Goal: Task Accomplishment & Management: Use online tool/utility

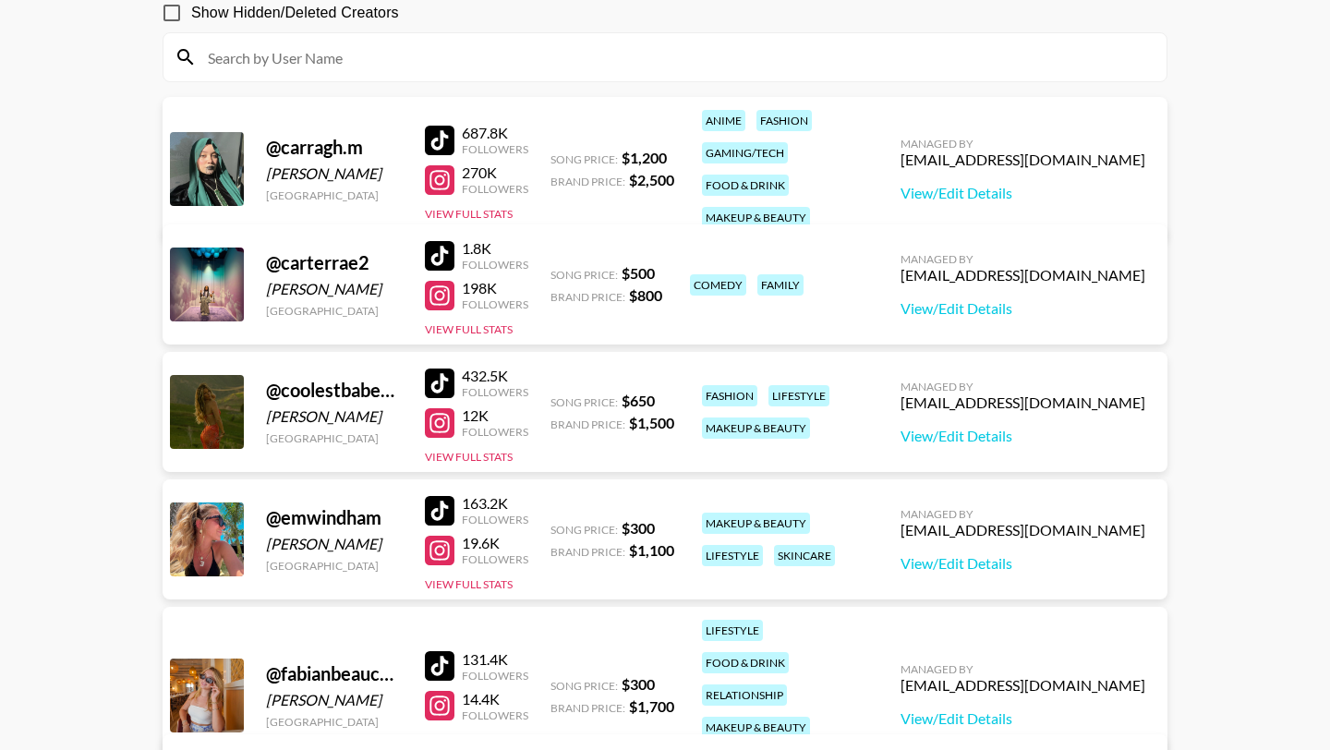
scroll to position [189, 0]
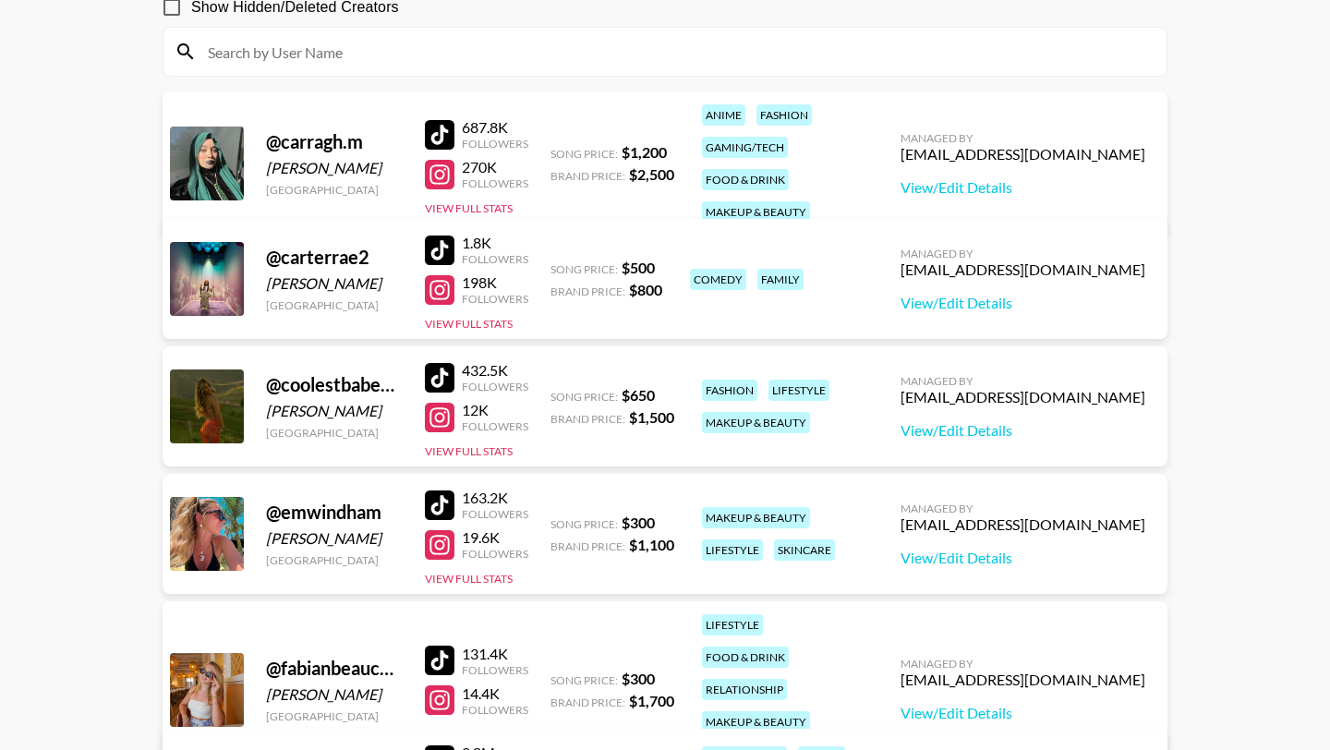
click at [453, 376] on div at bounding box center [440, 378] width 30 height 30
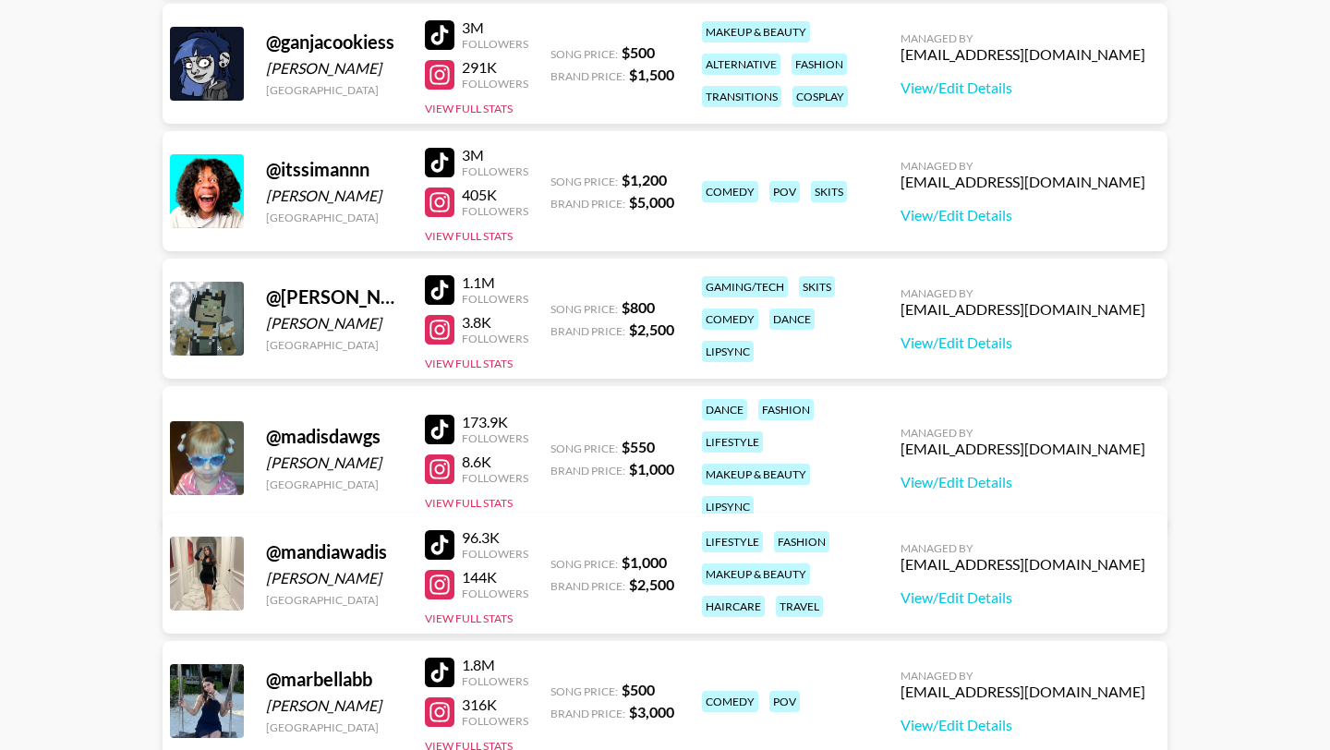
scroll to position [1056, 0]
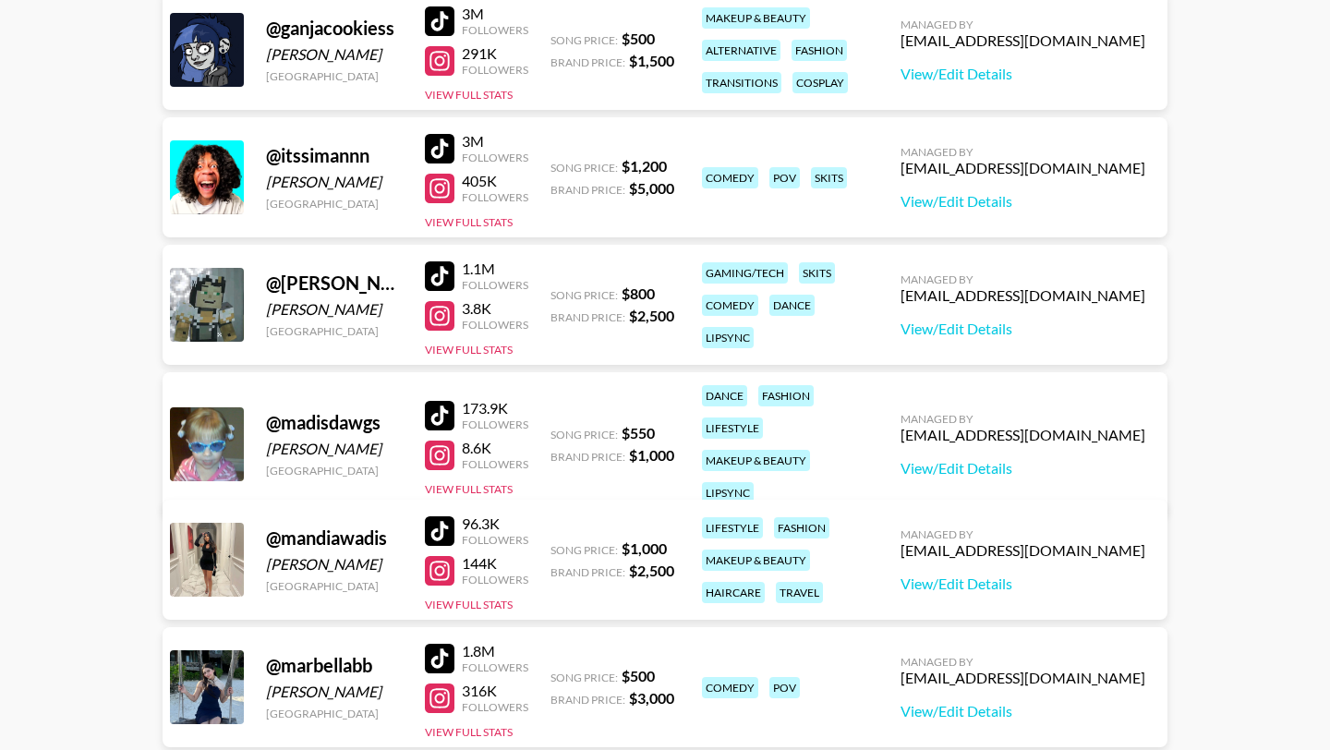
click at [448, 402] on div at bounding box center [440, 416] width 30 height 30
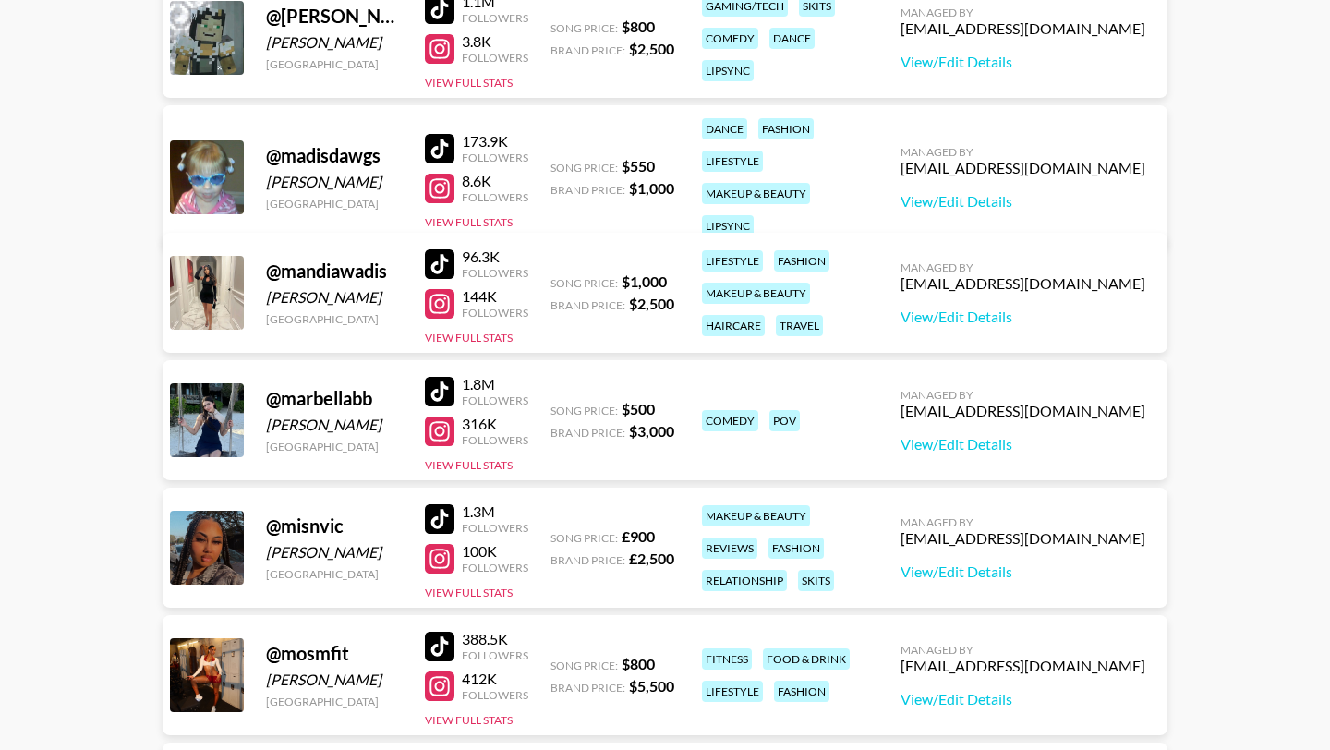
scroll to position [1324, 0]
click at [442, 254] on div at bounding box center [440, 263] width 30 height 30
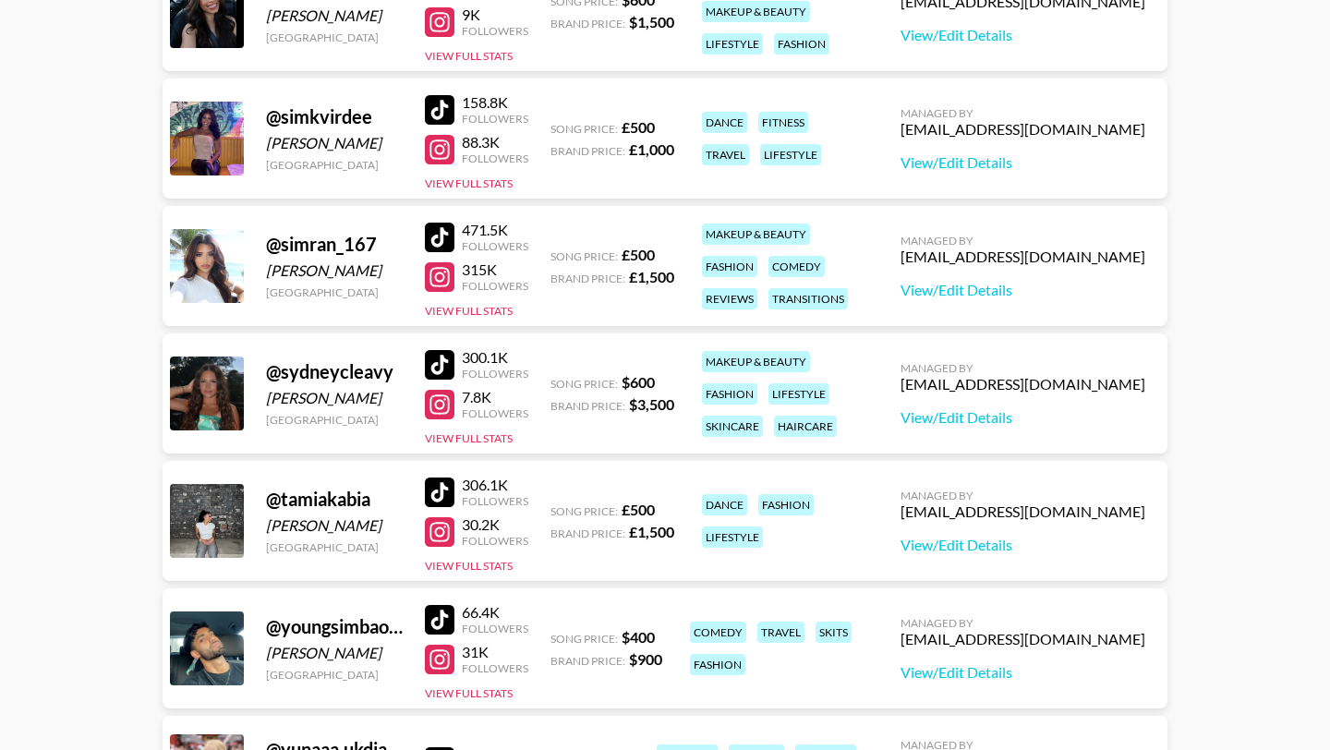
scroll to position [2118, 0]
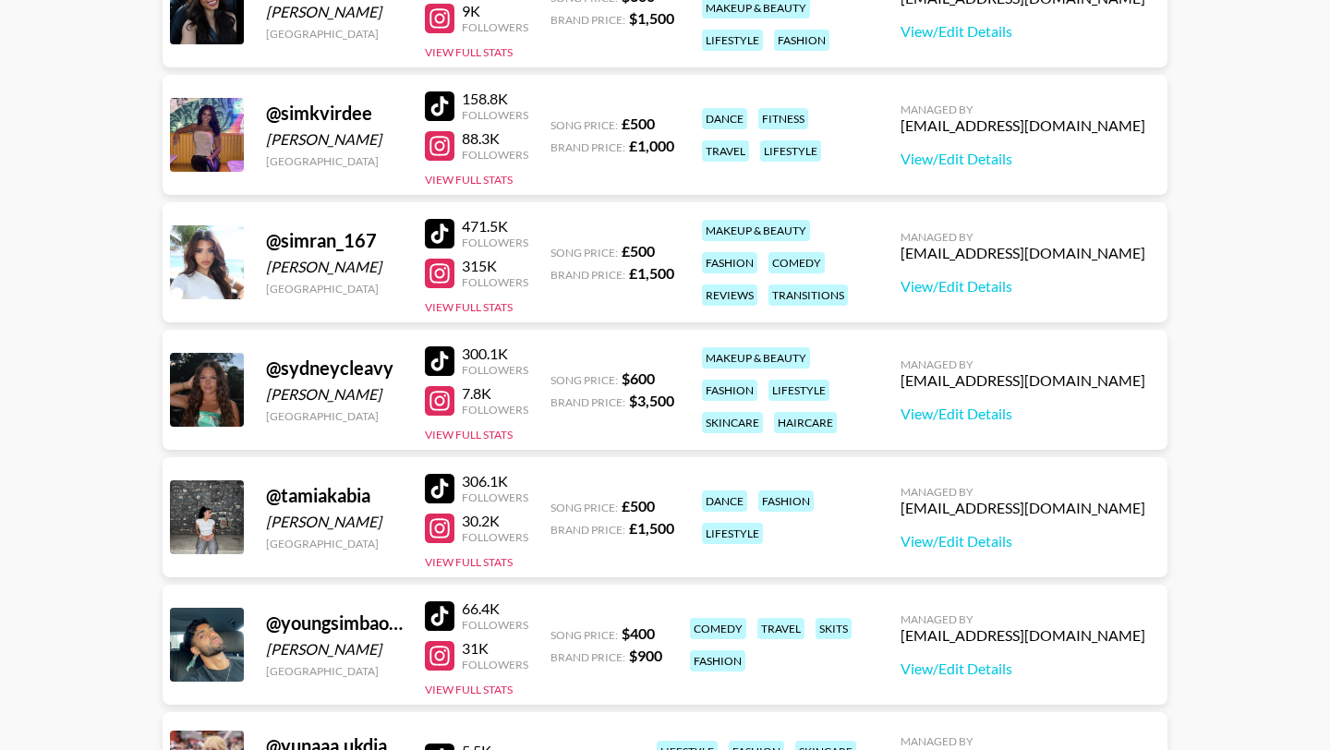
click at [439, 350] on div at bounding box center [440, 361] width 30 height 30
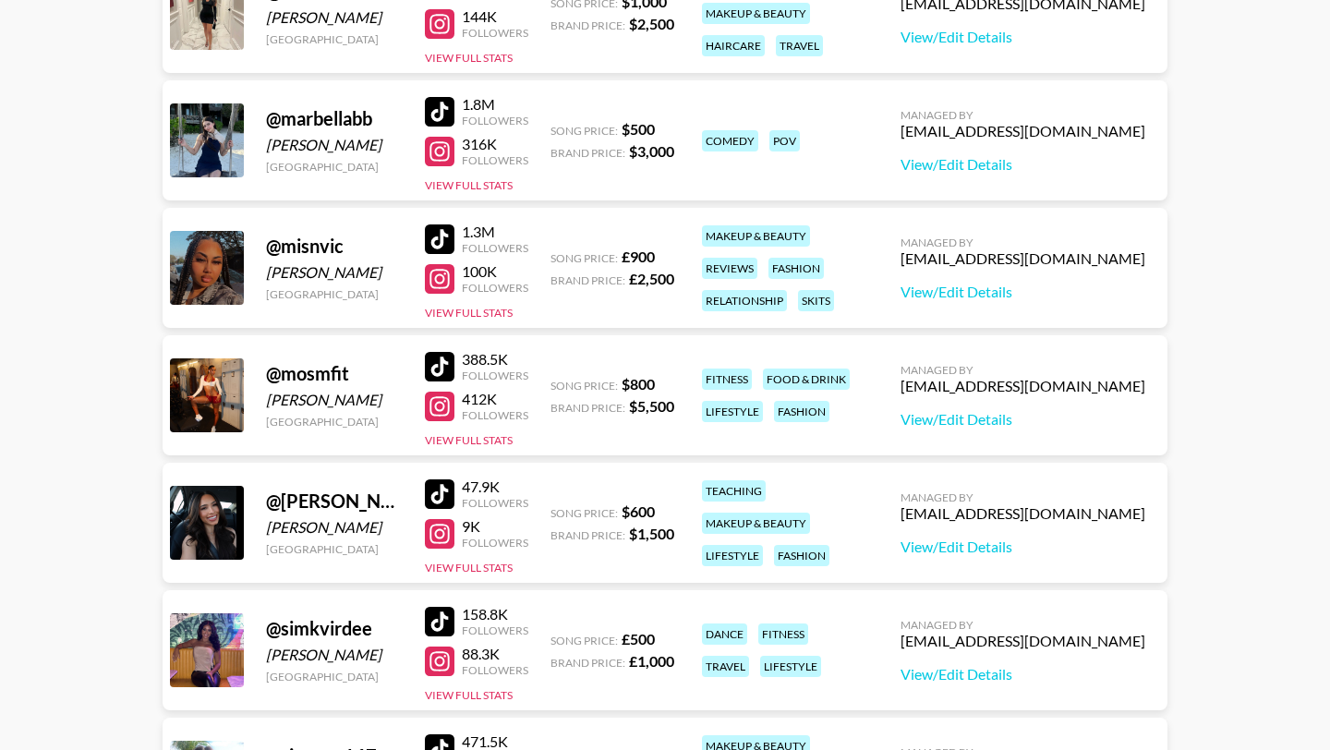
scroll to position [1636, 0]
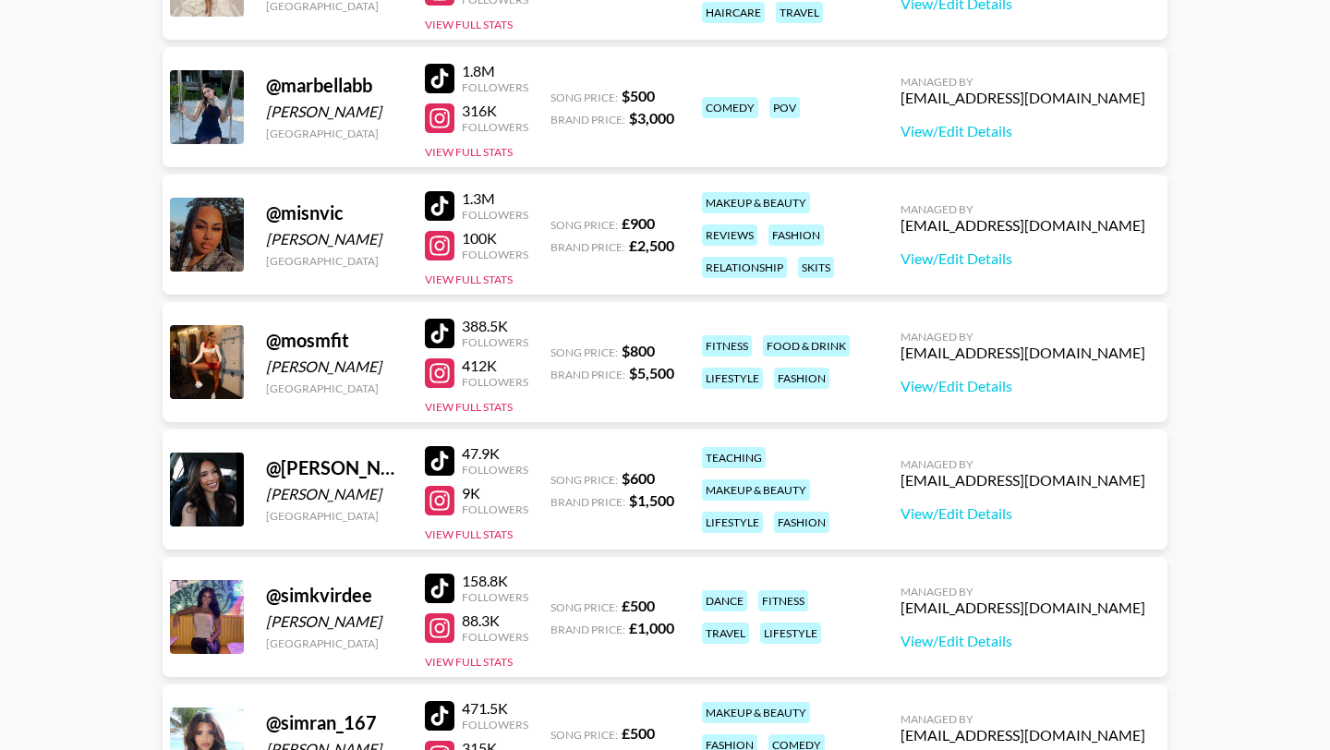
click at [449, 456] on div at bounding box center [440, 461] width 30 height 30
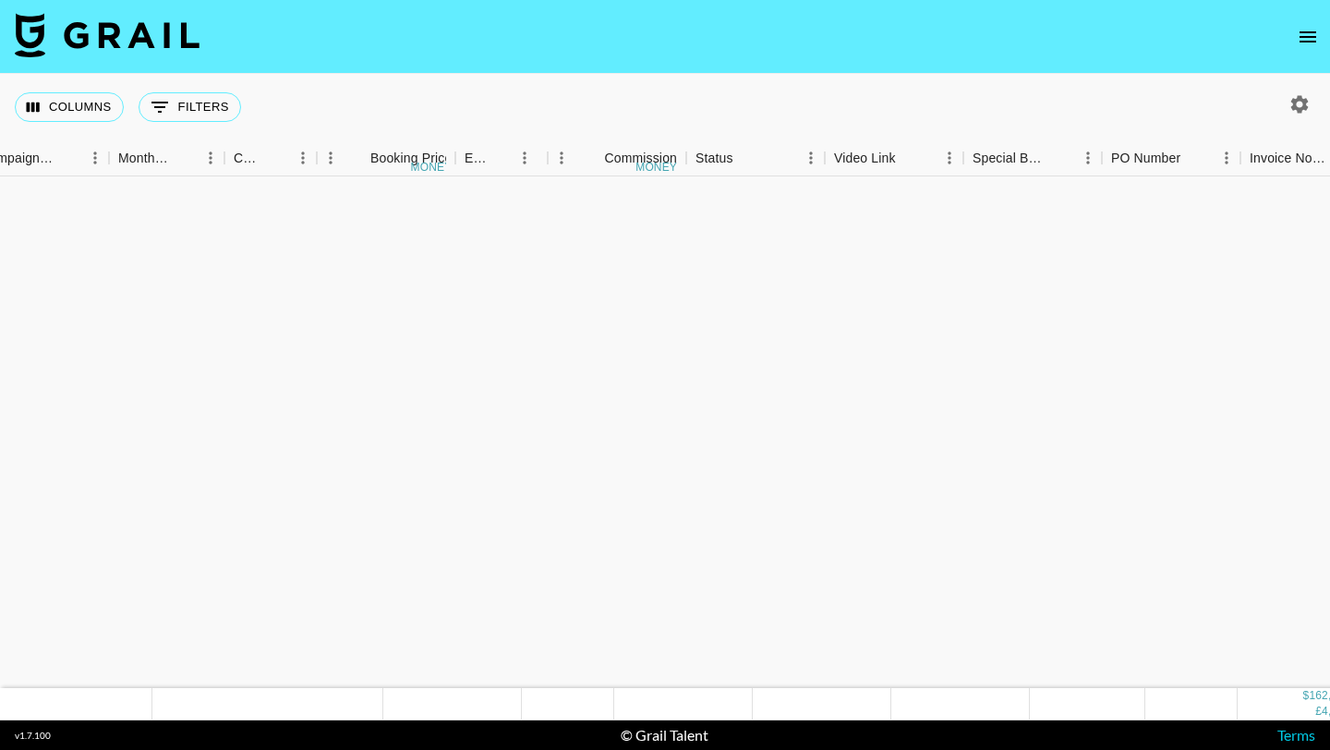
scroll to position [6871, 921]
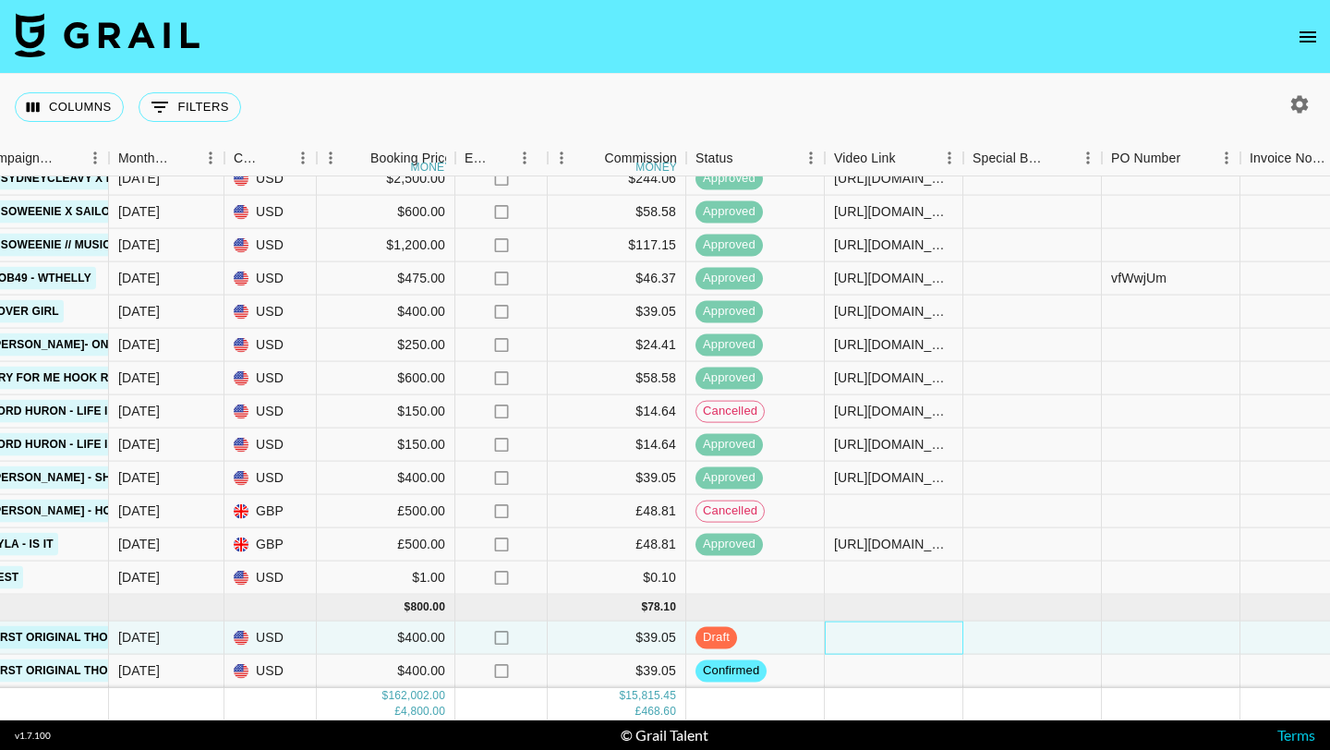
click at [873, 624] on div at bounding box center [894, 638] width 139 height 33
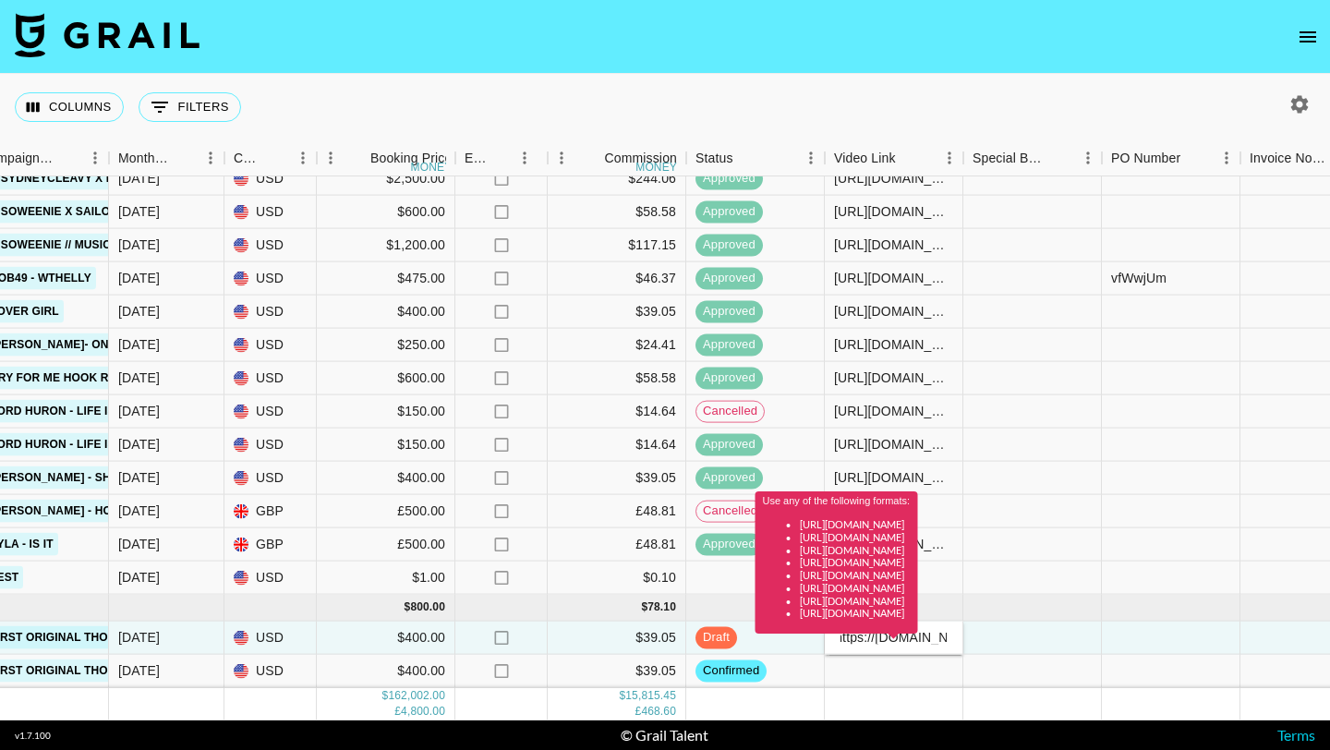
scroll to position [0, 0]
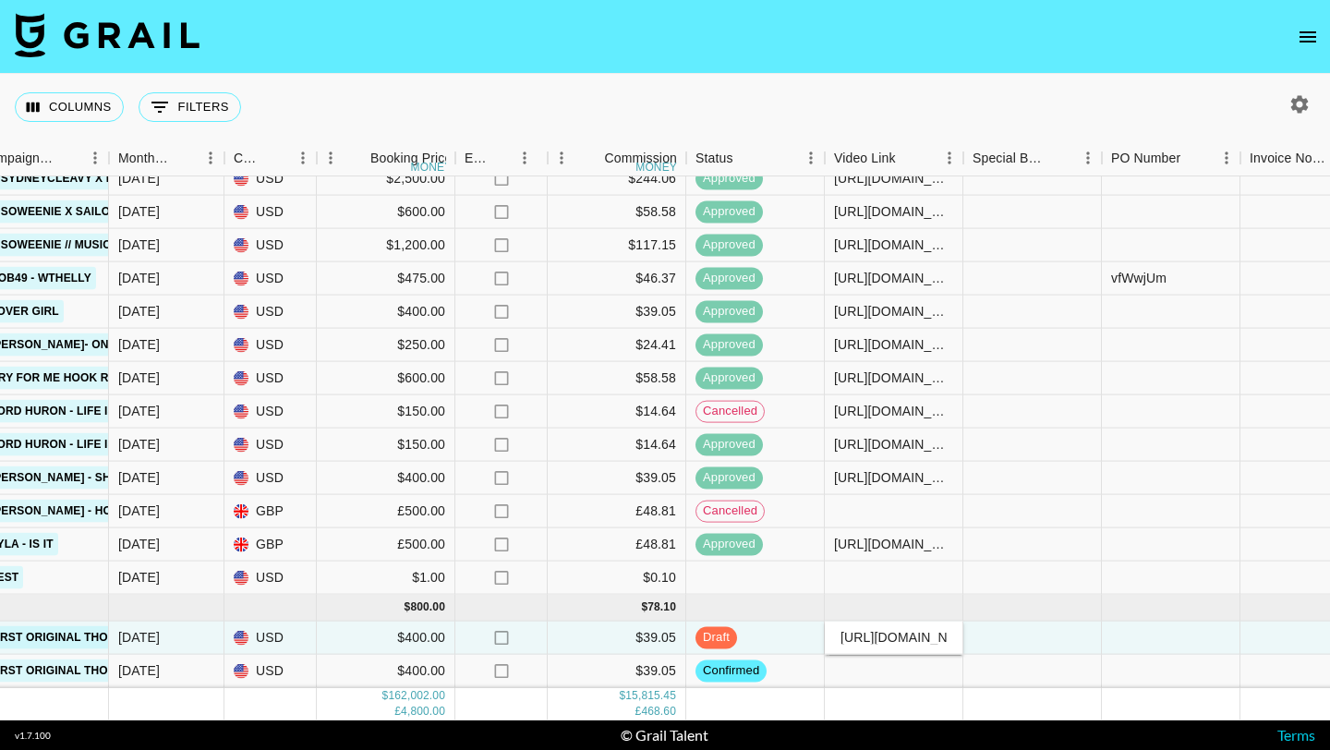
type input "https://www.tiktok.com/@sydneycleavy/video/7546273958895684919?_r=1&_t=ZT-8zS0t…"
click at [1111, 635] on div at bounding box center [1171, 638] width 139 height 33
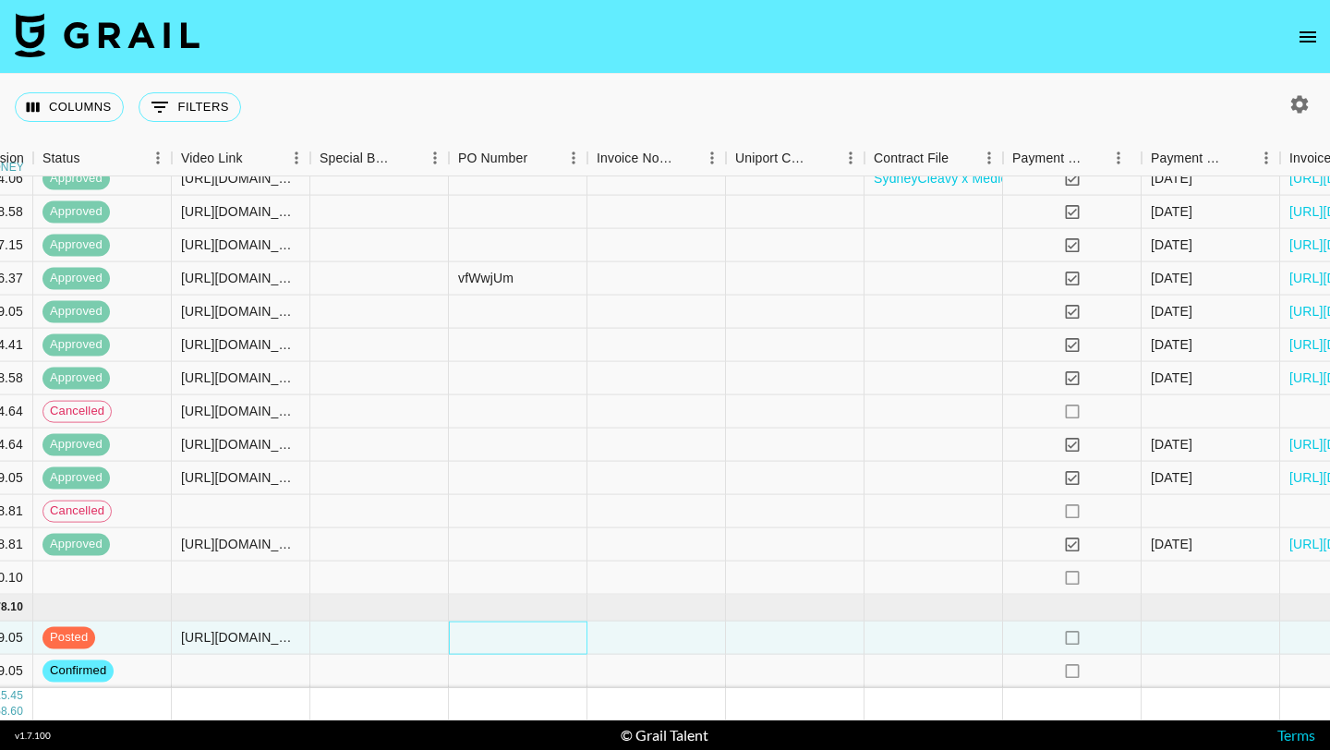
scroll to position [6871, 1736]
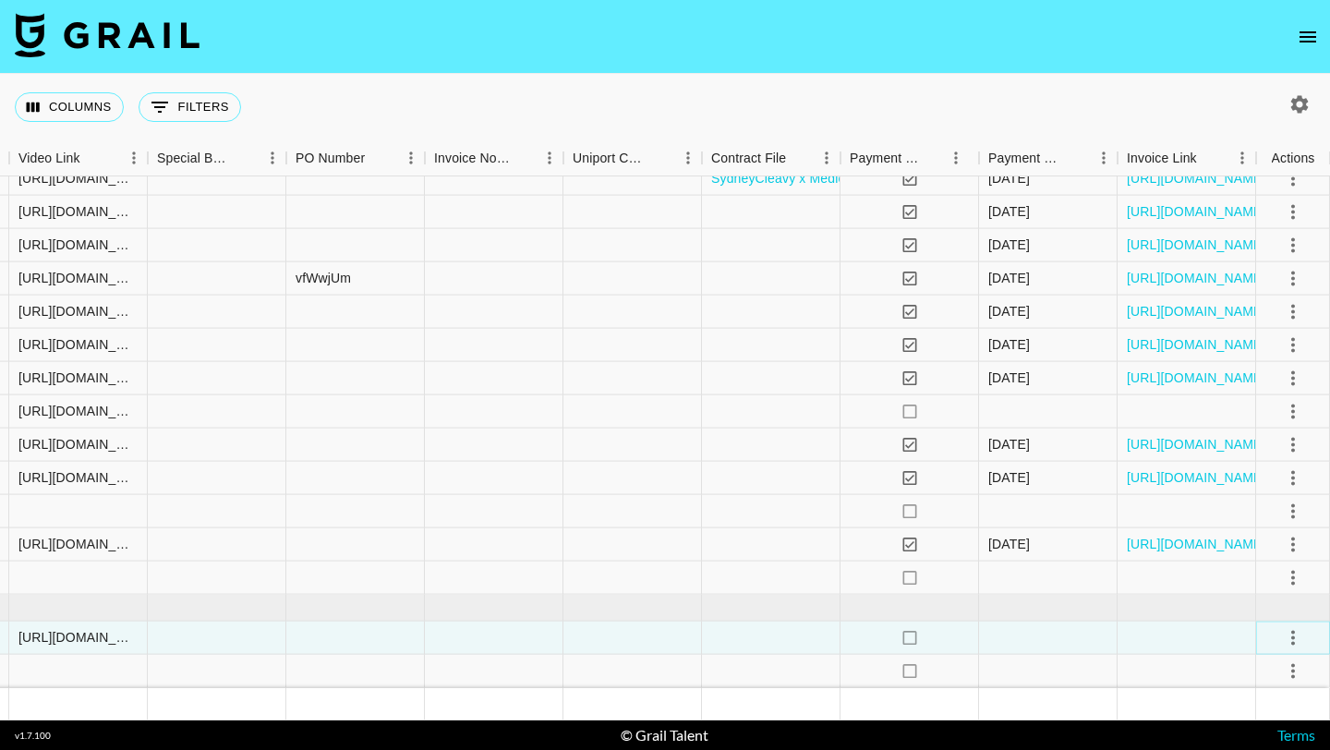
click at [1299, 638] on icon "select merge strategy" at bounding box center [1293, 637] width 22 height 22
click at [1246, 591] on div "Approve" at bounding box center [1253, 598] width 56 height 22
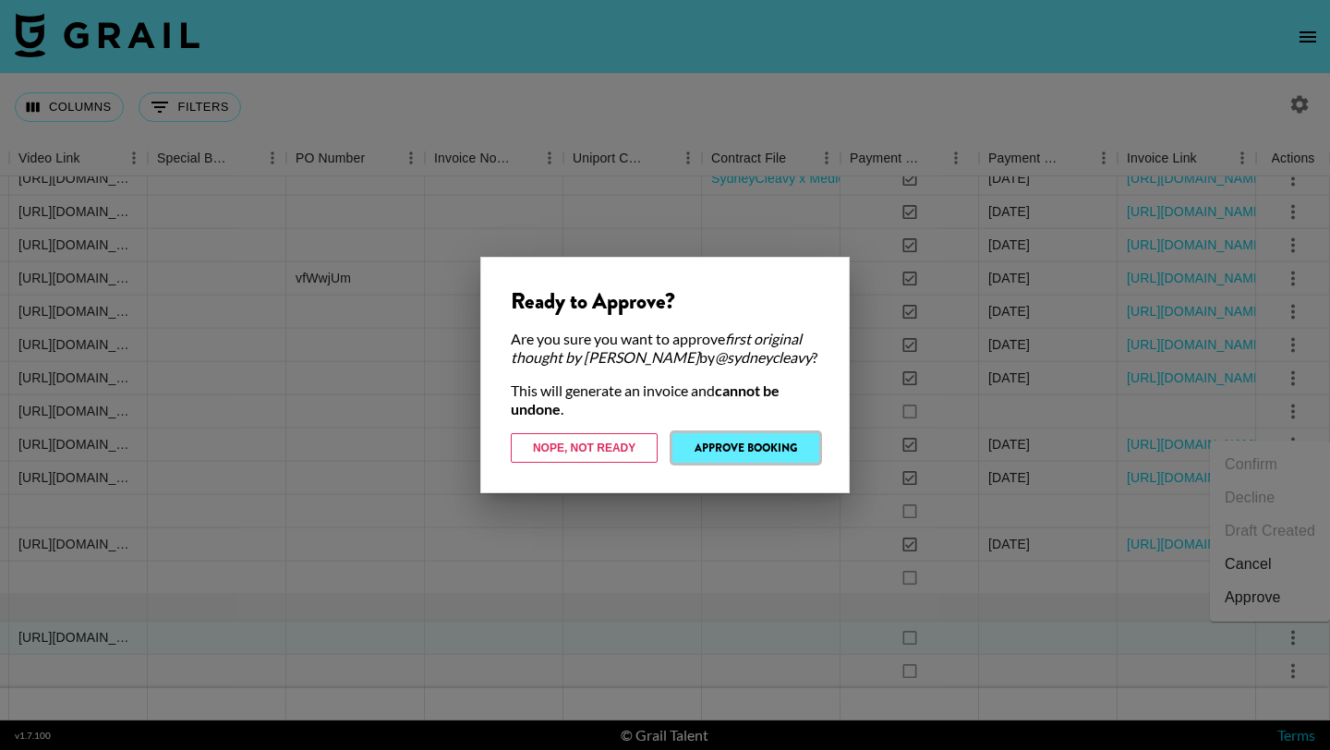
click at [788, 437] on button "Approve Booking" at bounding box center [745, 448] width 147 height 30
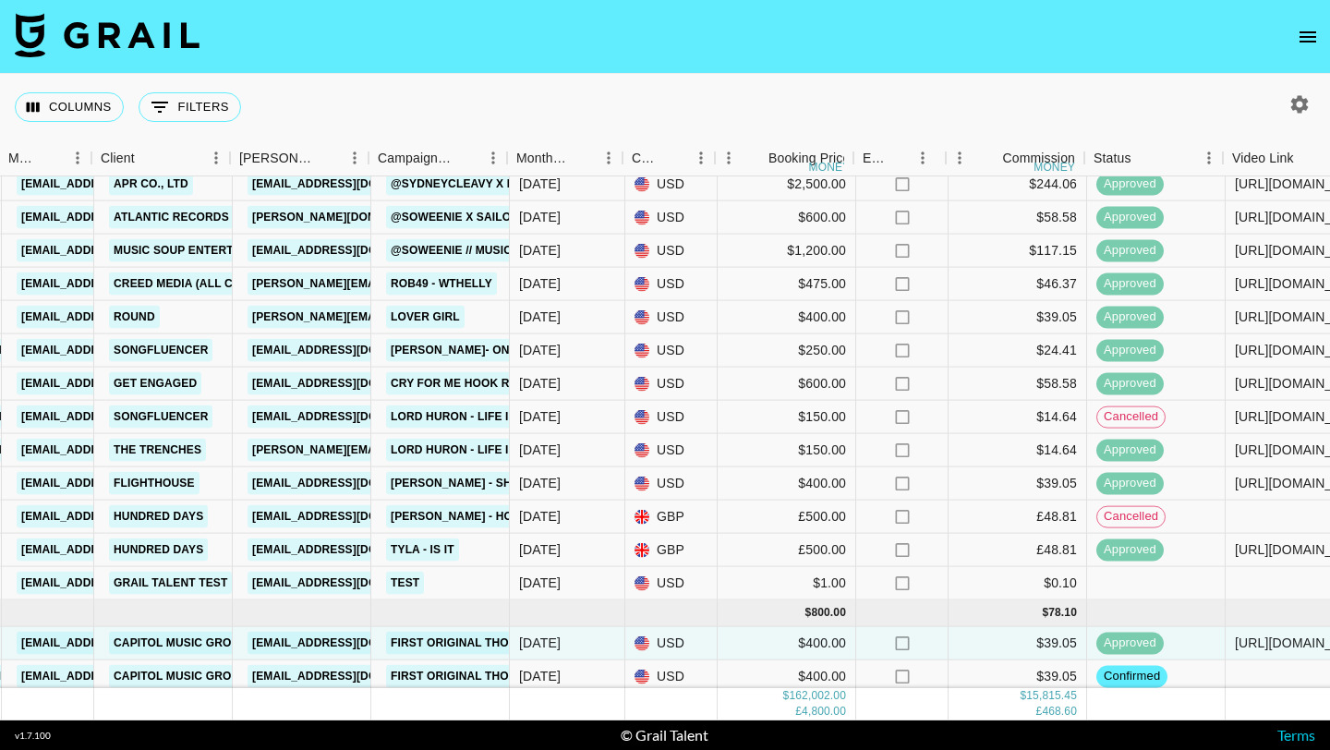
scroll to position [6866, 504]
